Goal: Transaction & Acquisition: Purchase product/service

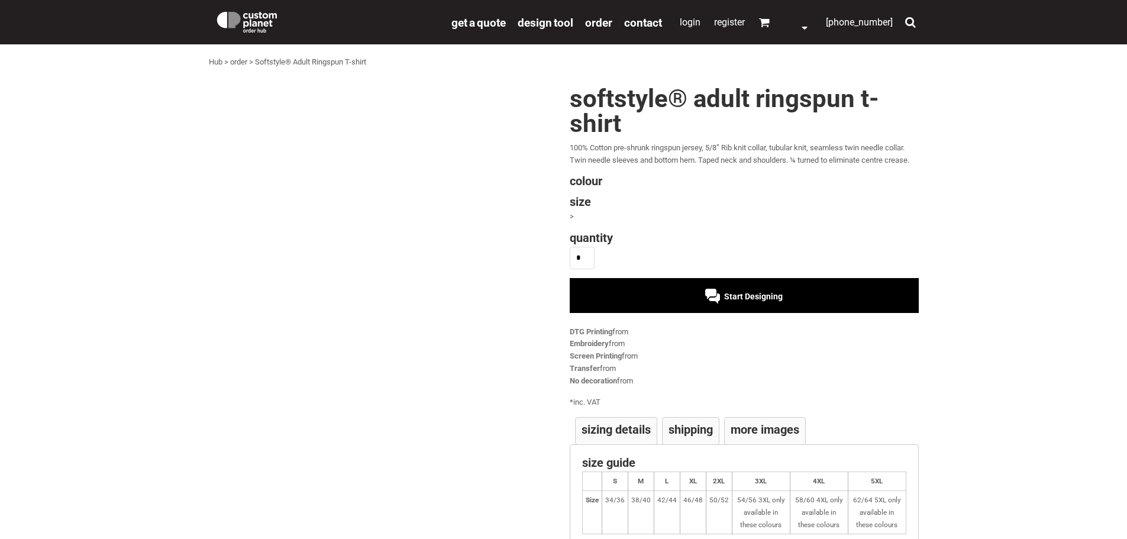
click at [744, 301] on div "Start Designing" at bounding box center [744, 296] width 78 height 9
click at [572, 211] on div ">" at bounding box center [744, 217] width 349 height 12
click at [571, 217] on div ">" at bounding box center [744, 217] width 349 height 12
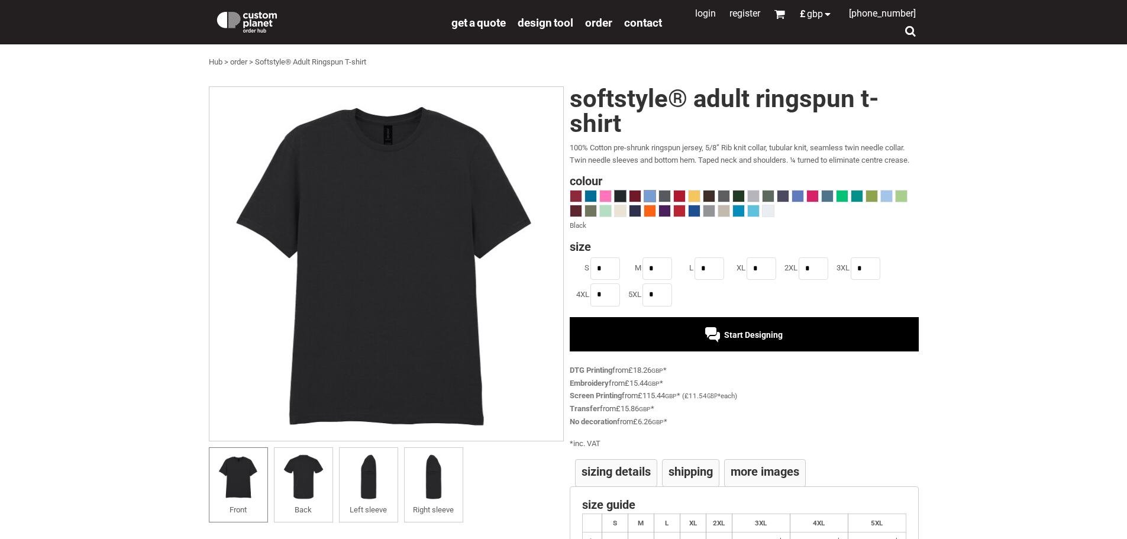
click at [653, 199] on span at bounding box center [649, 195] width 11 height 11
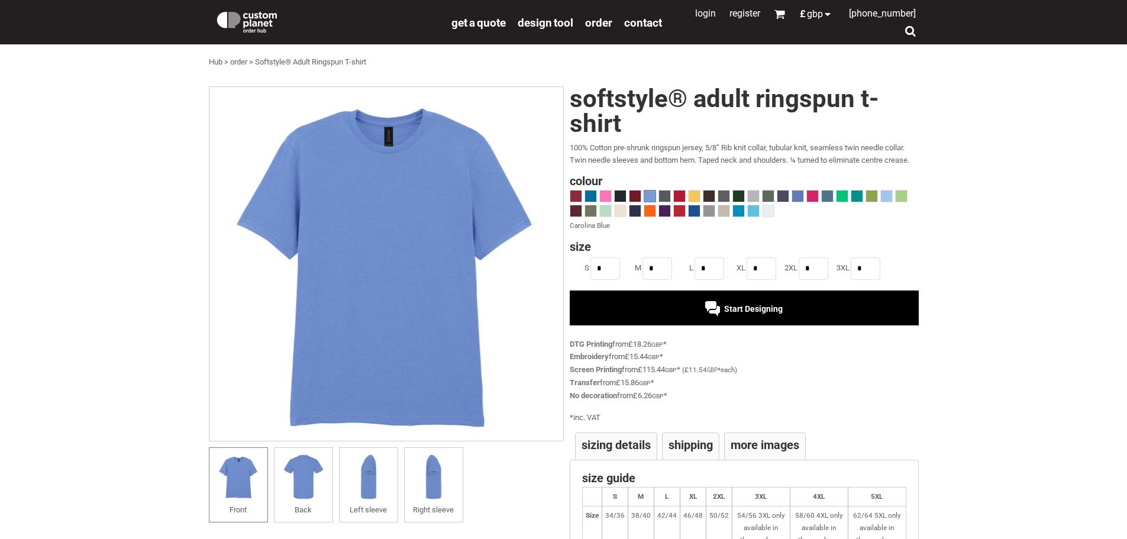
click at [758, 316] on div "Start Designing" at bounding box center [744, 307] width 349 height 34
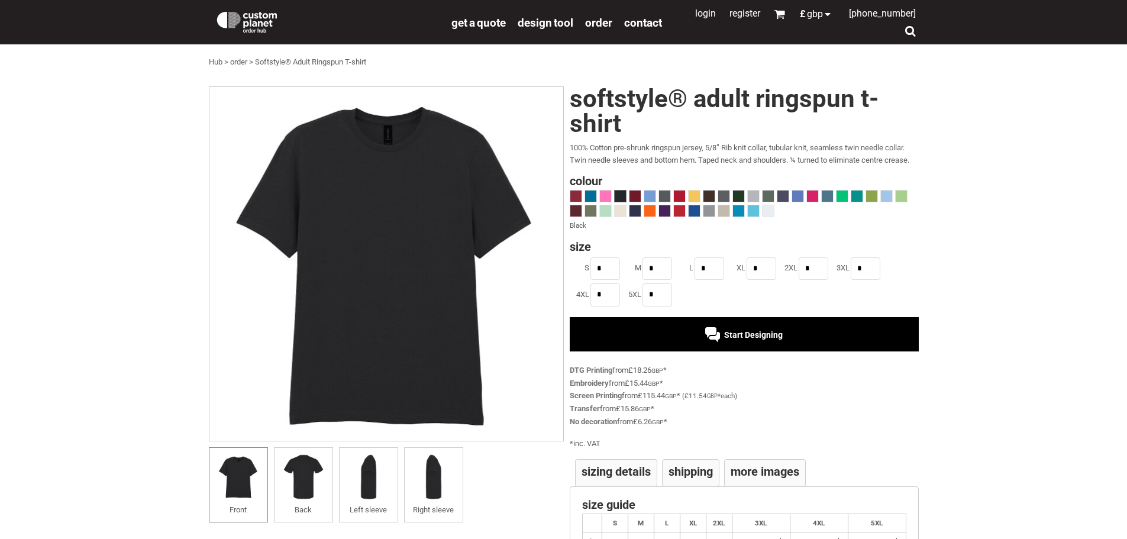
click at [250, 21] on img at bounding box center [247, 21] width 64 height 24
